Goal: Task Accomplishment & Management: Use online tool/utility

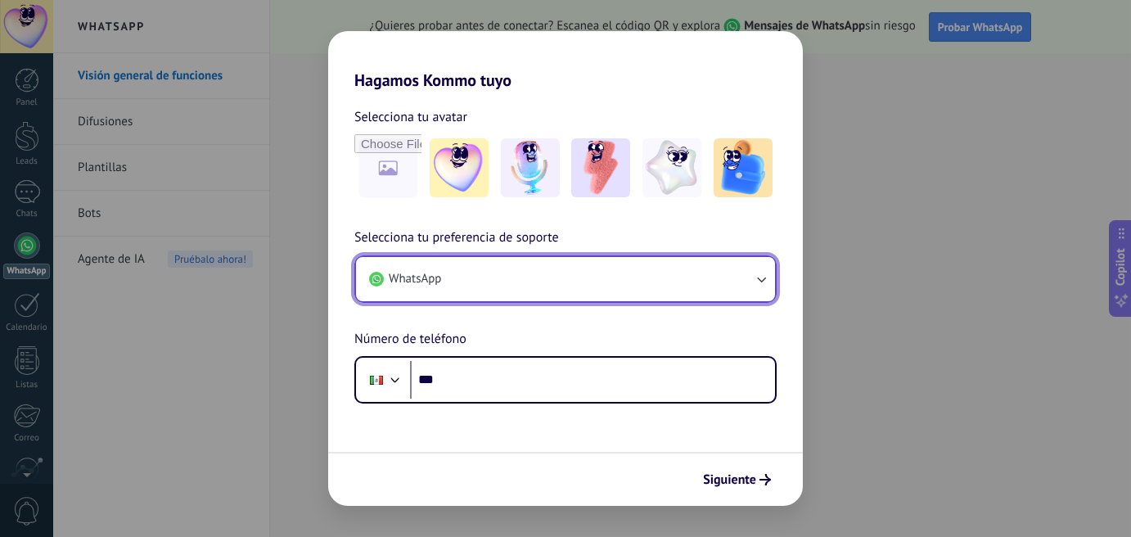
click at [523, 292] on button "WhatsApp" at bounding box center [565, 279] width 419 height 44
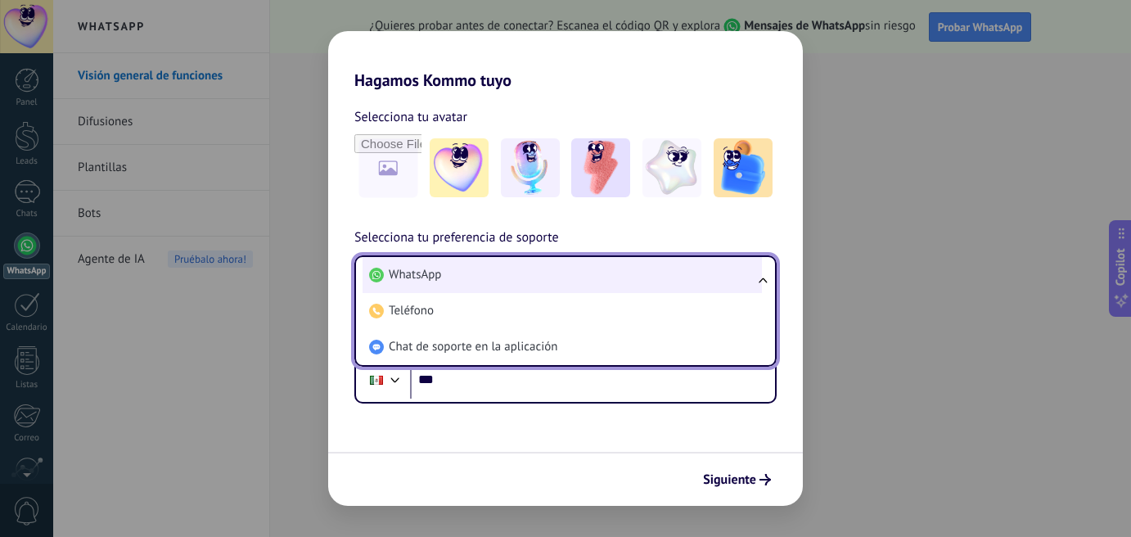
click at [494, 275] on li "WhatsApp" at bounding box center [561, 275] width 399 height 36
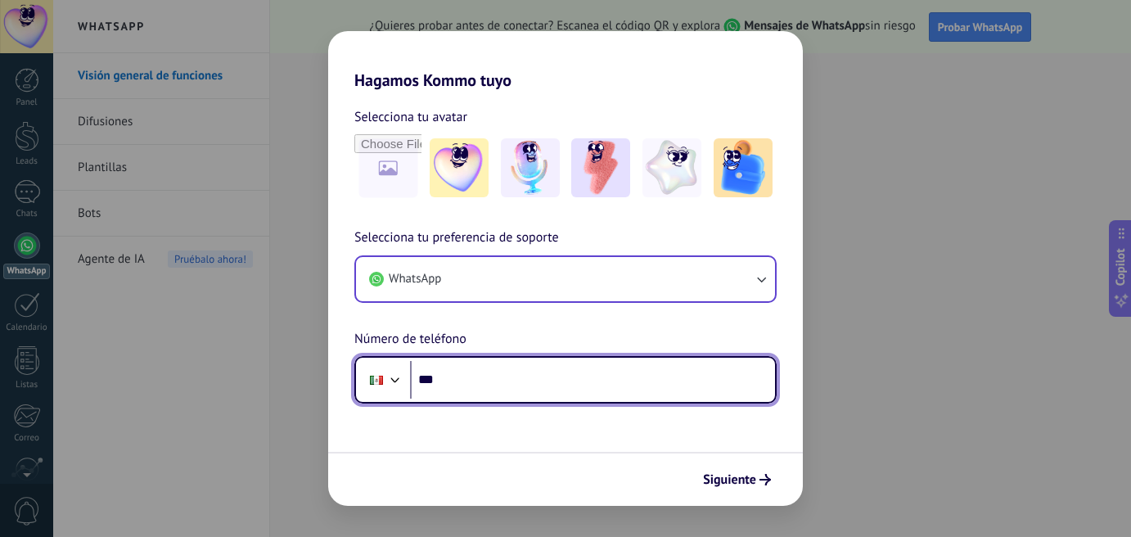
click at [474, 380] on input "***" at bounding box center [592, 380] width 365 height 38
type input "**********"
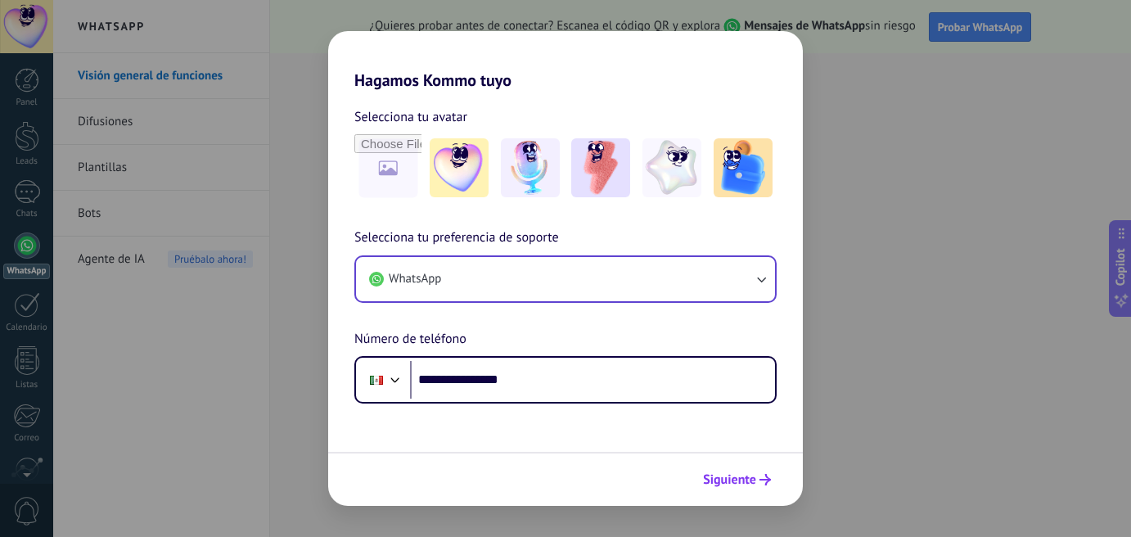
click at [745, 483] on span "Siguiente" at bounding box center [729, 479] width 53 height 11
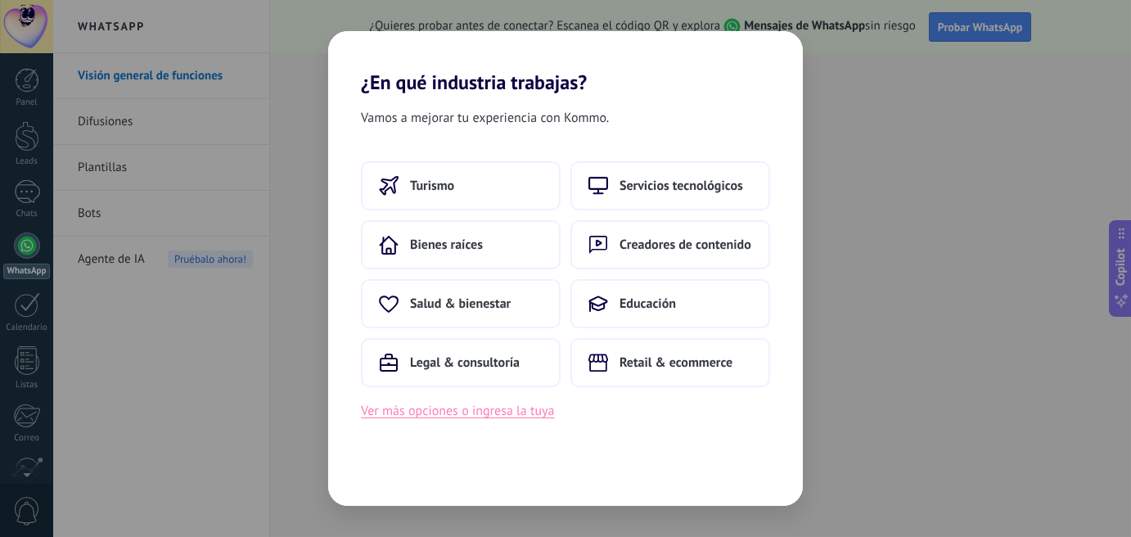
click at [501, 415] on button "Ver más opciones o ingresa la tuya" at bounding box center [457, 410] width 193 height 21
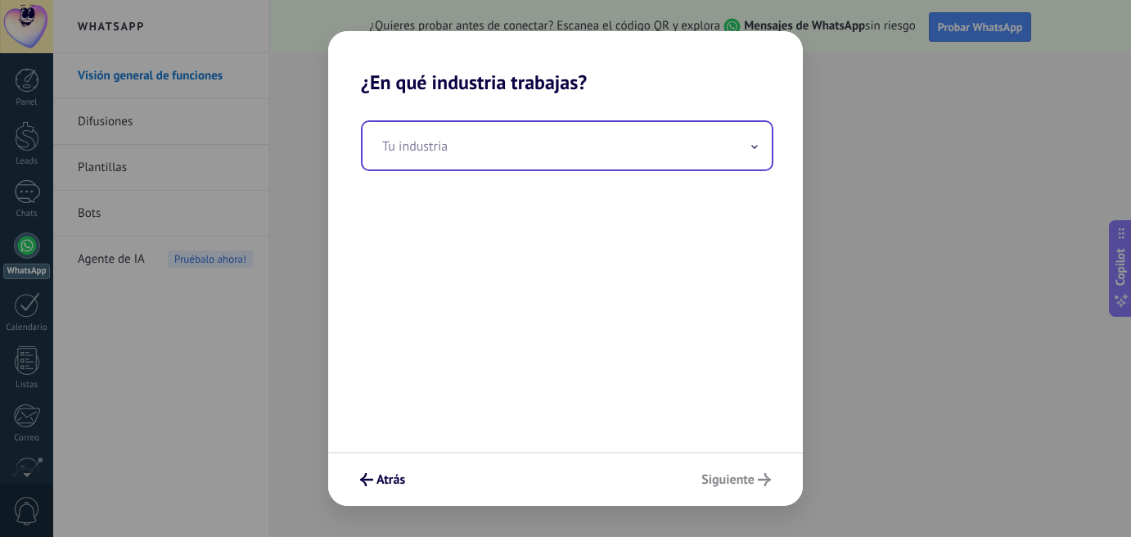
click at [629, 151] on input "text" at bounding box center [566, 145] width 409 height 47
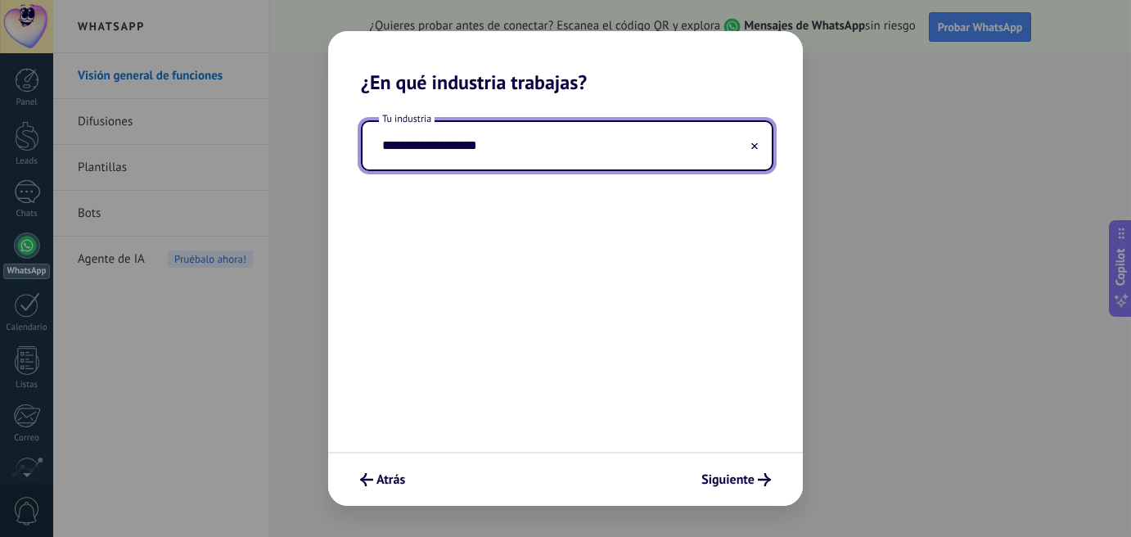
drag, startPoint x: 430, startPoint y: 146, endPoint x: 249, endPoint y: 131, distance: 181.4
click at [245, 133] on div "**********" at bounding box center [565, 268] width 1131 height 537
type input "**********"
click at [714, 485] on span "Siguiente" at bounding box center [727, 479] width 53 height 11
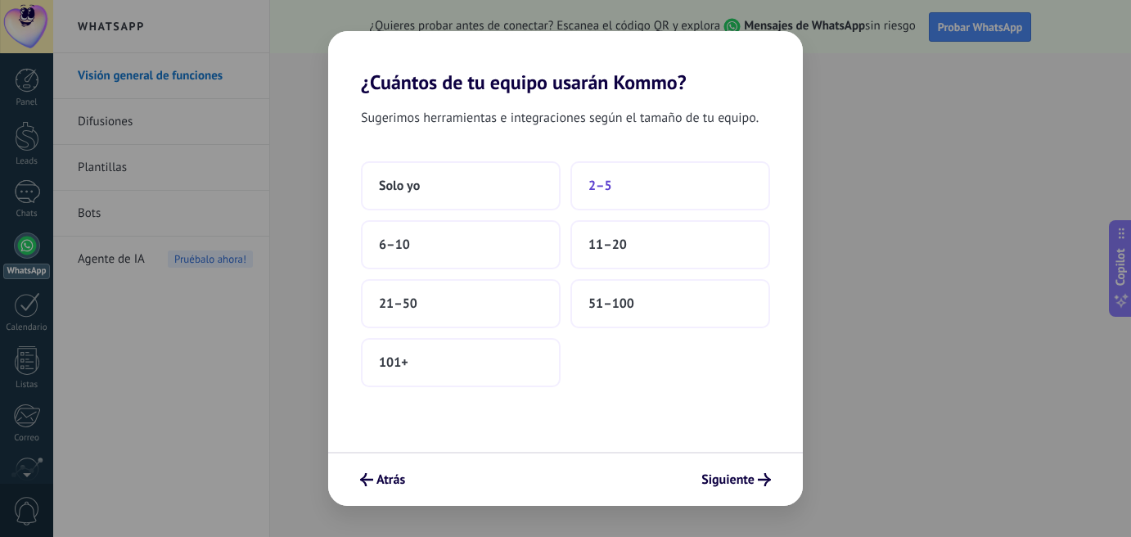
click at [620, 188] on button "2–5" at bounding box center [670, 185] width 200 height 49
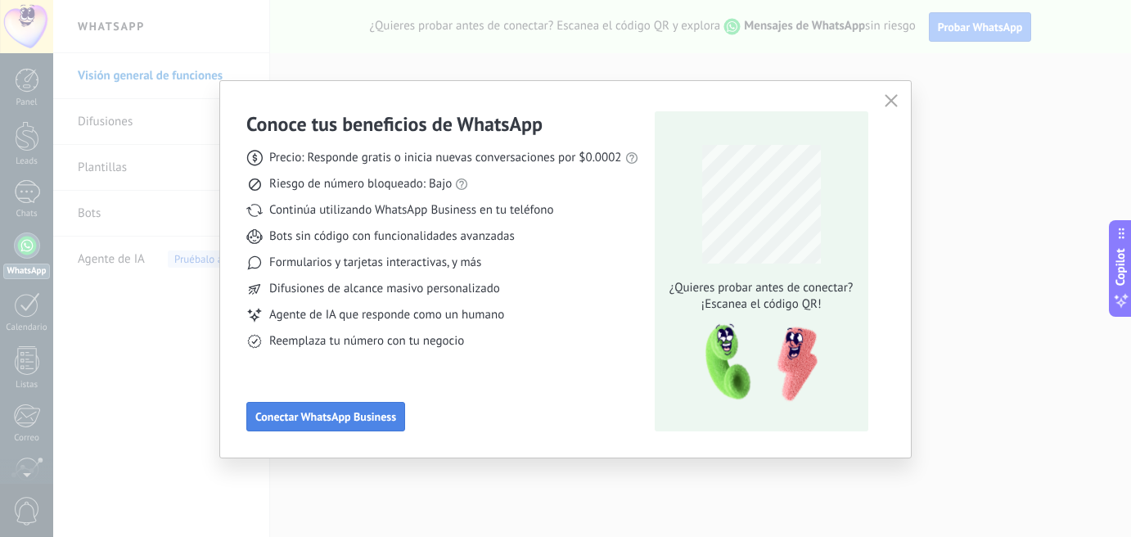
click at [334, 417] on span "Conectar WhatsApp Business" at bounding box center [325, 416] width 141 height 11
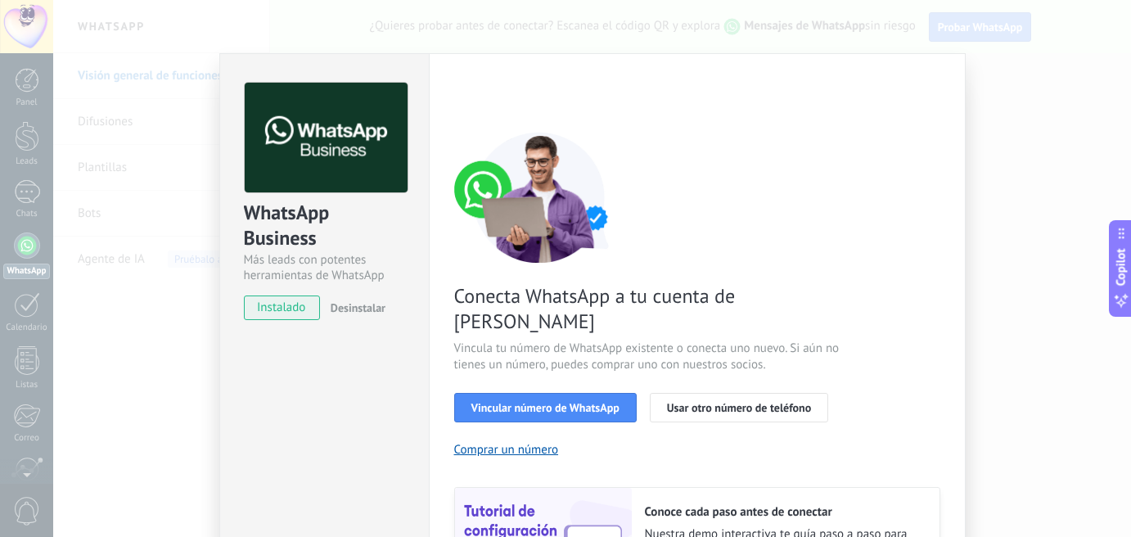
click at [686, 151] on div "Conecta WhatsApp a tu cuenta de Kommo Vincula tu número de WhatsApp existente o…" at bounding box center [697, 375] width 486 height 486
click at [1085, 182] on div "WhatsApp Business Más leads con potentes herramientas de WhatsApp instalado Des…" at bounding box center [592, 268] width 1078 height 537
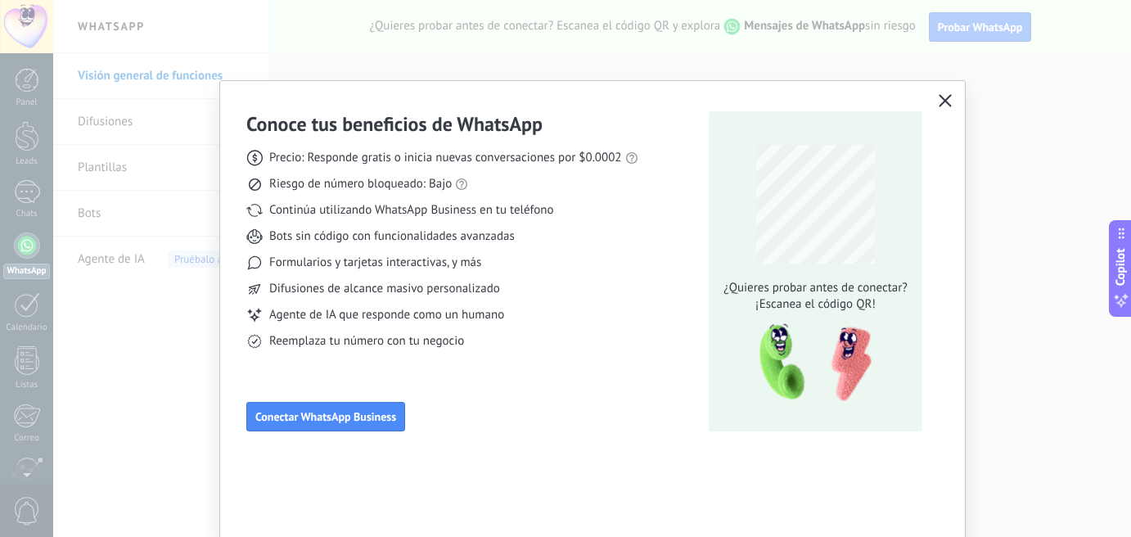
click at [1078, 188] on div "Conoce tus beneficios de WhatsApp Precio: Responde gratis o inicia nuevas conve…" at bounding box center [565, 268] width 1131 height 537
click at [637, 129] on link "precios actuales de Meta" at bounding box center [662, 130] width 130 height 16
click at [304, 316] on span "Agente de IA que responde como un humano" at bounding box center [386, 315] width 235 height 16
click at [241, 313] on div "Conoce tus beneficios de WhatsApp Precio: Responde gratis o inicia nuevas conve…" at bounding box center [592, 269] width 745 height 376
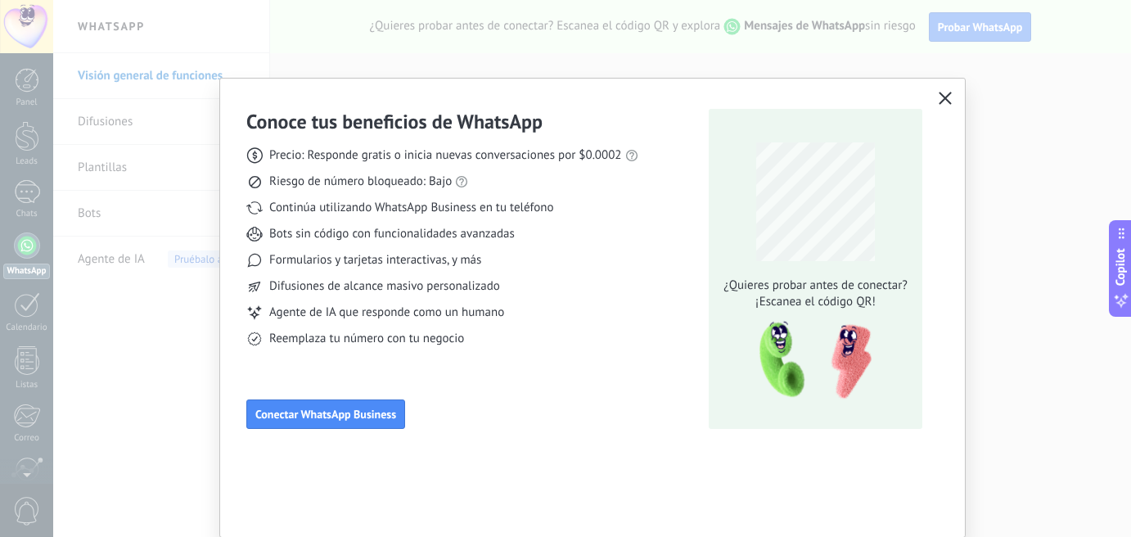
click at [938, 96] on icon "button" at bounding box center [944, 98] width 13 height 13
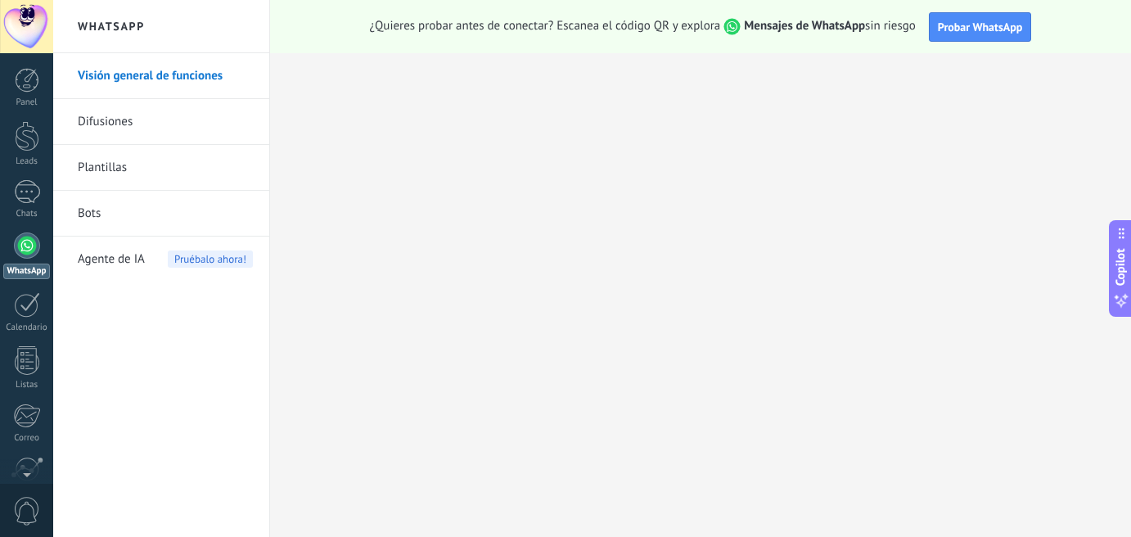
scroll to position [142, 0]
